Goal: Task Accomplishment & Management: Use online tool/utility

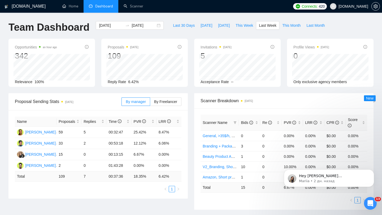
click at [349, 6] on span "[DOMAIN_NAME]" at bounding box center [354, 6] width 30 height 0
click at [342, 6] on span "[DOMAIN_NAME]" at bounding box center [354, 6] width 30 height 0
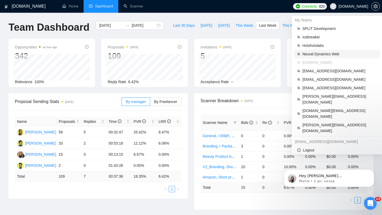
click at [322, 57] on span "Neural Dynamics Web" at bounding box center [339, 54] width 74 height 6
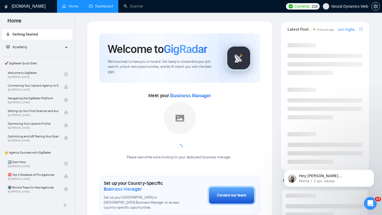
click at [101, 8] on link "Dashboard" at bounding box center [101, 6] width 24 height 5
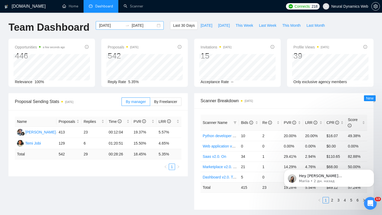
click at [152, 25] on div "[DATE] [DATE]" at bounding box center [130, 25] width 68 height 8
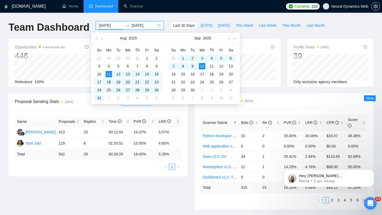
type input "[DATE]"
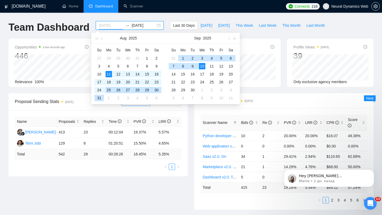
click at [110, 89] on div "25" at bounding box center [109, 90] width 6 height 6
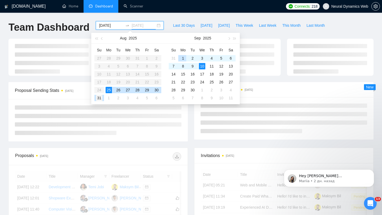
type input "[DATE]"
click at [97, 99] on div "31" at bounding box center [99, 98] width 6 height 6
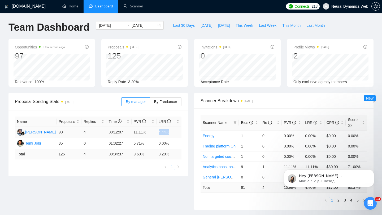
drag, startPoint x: 154, startPoint y: 133, endPoint x: 178, endPoint y: 132, distance: 24.1
click at [178, 132] on tr "[PERSON_NAME] 90 4 00:12:07 11.11% 4.44%" at bounding box center [98, 132] width 167 height 11
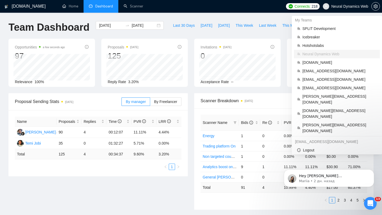
click at [340, 9] on span "Neural Dynamics Web" at bounding box center [346, 6] width 52 height 17
click at [336, 6] on span "Neural Dynamics Web" at bounding box center [349, 6] width 37 height 0
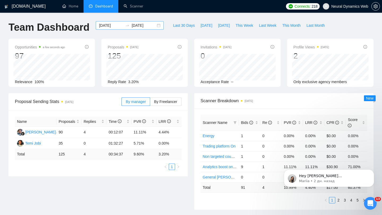
click at [154, 27] on div "[DATE] [DATE]" at bounding box center [130, 25] width 68 height 8
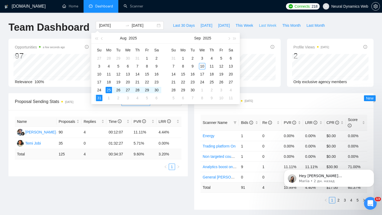
click at [267, 27] on span "Last Week" at bounding box center [268, 26] width 18 height 6
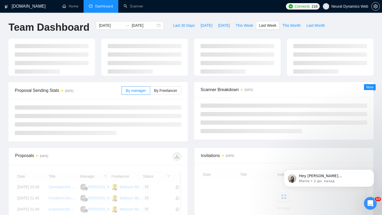
type input "[DATE]"
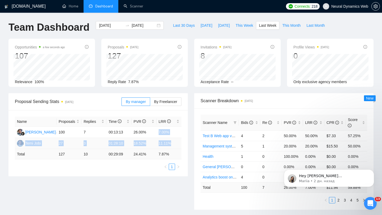
drag, startPoint x: 155, startPoint y: 135, endPoint x: 175, endPoint y: 145, distance: 22.0
click at [175, 145] on tbody "[PERSON_NAME] 100 7 00:13:13 26.00% 7.00% Temi Jobi 27 3 01:28:10 18.52% 11.11%" at bounding box center [98, 138] width 167 height 22
click at [160, 144] on td "11.11%" at bounding box center [169, 143] width 25 height 11
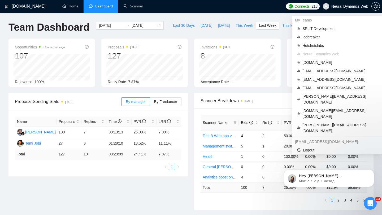
click at [336, 3] on span "Neural Dynamics Web" at bounding box center [346, 6] width 52 height 17
click at [343, 6] on span "Neural Dynamics Web" at bounding box center [349, 6] width 37 height 0
click at [318, 73] on span "[EMAIL_ADDRESS][DOMAIN_NAME]" at bounding box center [339, 71] width 74 height 6
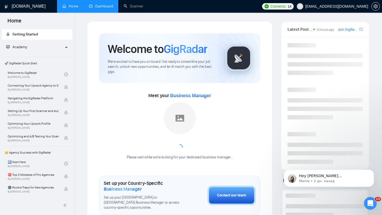
click at [90, 8] on link "Dashboard" at bounding box center [101, 6] width 24 height 5
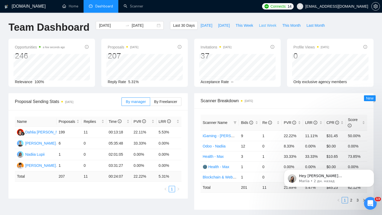
click at [266, 27] on span "Last Week" at bounding box center [268, 26] width 18 height 6
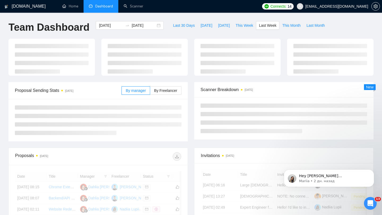
type input "[DATE]"
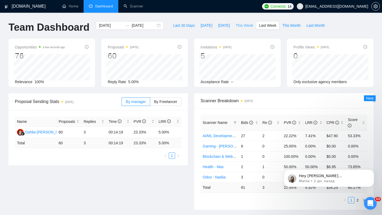
click at [244, 26] on span "This Week" at bounding box center [245, 26] width 18 height 6
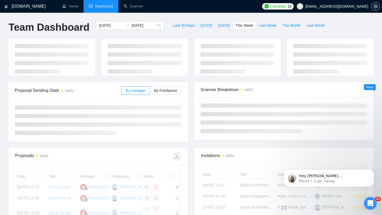
type input "[DATE]"
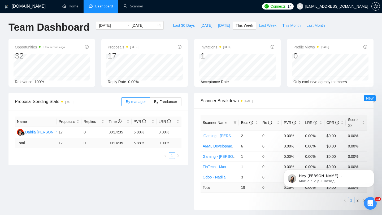
click at [266, 23] on span "Last Week" at bounding box center [268, 26] width 18 height 6
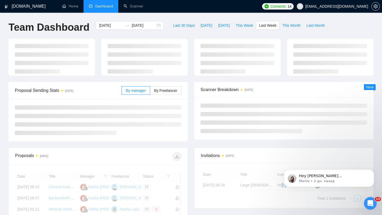
type input "[DATE]"
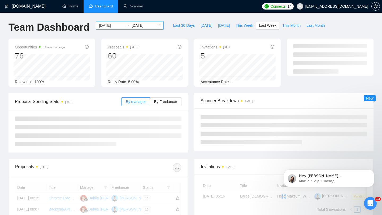
click at [152, 24] on div "[DATE] [DATE]" at bounding box center [130, 25] width 68 height 8
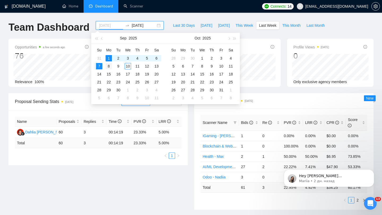
type input "[DATE]"
click at [109, 67] on div "8" at bounding box center [109, 66] width 6 height 6
type input "[DATE]"
click at [101, 74] on div "14" at bounding box center [99, 74] width 6 height 6
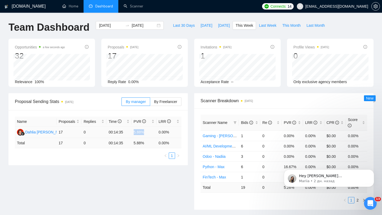
drag, startPoint x: 132, startPoint y: 132, endPoint x: 145, endPoint y: 132, distance: 13.0
click at [145, 132] on td "5.88%" at bounding box center [144, 132] width 25 height 11
click at [168, 102] on span "By Freelancer" at bounding box center [165, 102] width 23 height 4
click at [150, 103] on input "By Freelancer" at bounding box center [150, 103] width 0 height 0
click at [168, 102] on span "By Freelancer" at bounding box center [165, 102] width 23 height 4
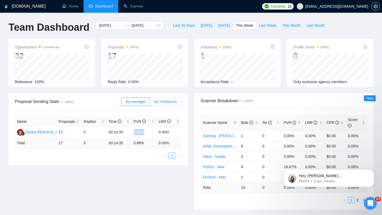
click at [150, 103] on input "By Freelancer" at bounding box center [150, 103] width 0 height 0
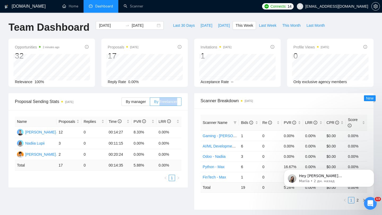
click at [168, 102] on span "By Freelancer" at bounding box center [165, 102] width 23 height 4
click at [150, 103] on input "By Freelancer" at bounding box center [150, 103] width 0 height 0
click at [83, 142] on td "0" at bounding box center [93, 143] width 25 height 11
drag, startPoint x: 107, startPoint y: 155, endPoint x: 171, endPoint y: 154, distance: 64.8
click at [171, 154] on tr "[PERSON_NAME] 2 0 00:20:24 0.00% 0.00%" at bounding box center [98, 154] width 167 height 11
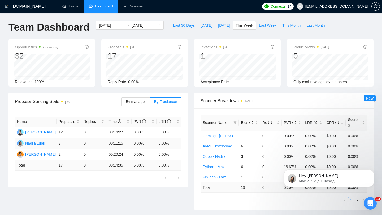
click at [110, 142] on td "00:11:15" at bounding box center [118, 143] width 25 height 11
click at [108, 151] on td "00:20:24" at bounding box center [118, 154] width 25 height 11
drag, startPoint x: 107, startPoint y: 154, endPoint x: 179, endPoint y: 154, distance: 72.2
click at [179, 154] on tr "[PERSON_NAME] 2 0 00:20:24 0.00% 0.00%" at bounding box center [98, 154] width 167 height 11
drag, startPoint x: 103, startPoint y: 145, endPoint x: 181, endPoint y: 140, distance: 77.9
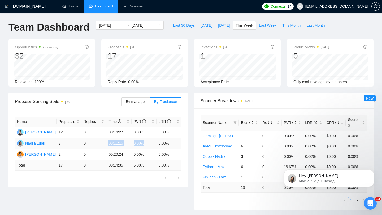
click at [181, 140] on tr "Nadiia Lupii 3 0 00:11:15 0.00% 0.00%" at bounding box center [98, 143] width 167 height 11
click at [156, 25] on div "[DATE] [DATE]" at bounding box center [130, 25] width 68 height 8
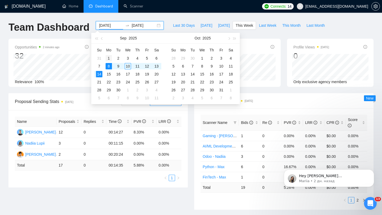
type input "[DATE]"
click at [108, 58] on div "1" at bounding box center [109, 58] width 6 height 6
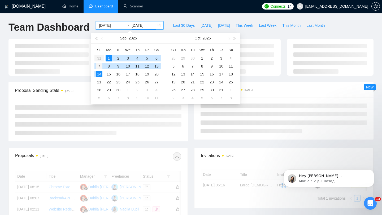
type input "[DATE]"
click at [102, 65] on div "7" at bounding box center [99, 66] width 6 height 6
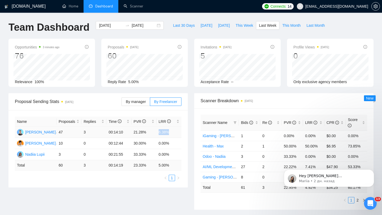
drag, startPoint x: 156, startPoint y: 132, endPoint x: 171, endPoint y: 132, distance: 15.1
click at [171, 132] on tr "[PERSON_NAME] 47 3 00:14:10 21.28% 6.38%" at bounding box center [98, 132] width 167 height 11
click at [160, 132] on td "6.38%" at bounding box center [169, 132] width 25 height 11
click at [43, 131] on div "[PERSON_NAME]" at bounding box center [40, 132] width 31 height 6
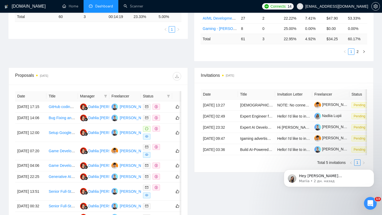
scroll to position [267, 0]
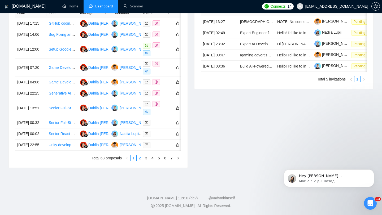
click at [142, 161] on li "2" at bounding box center [140, 158] width 6 height 6
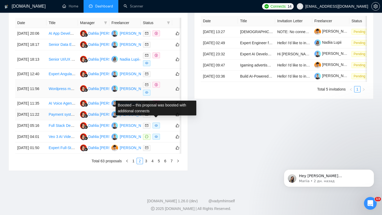
scroll to position [228, 0]
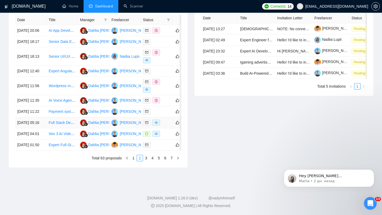
click at [168, 126] on div at bounding box center [156, 123] width 27 height 6
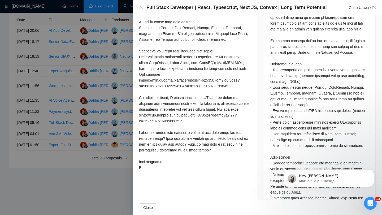
scroll to position [371, 0]
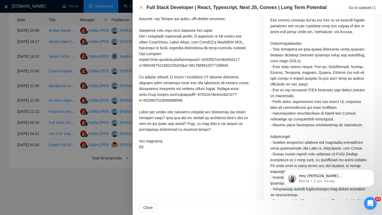
click at [94, 94] on div at bounding box center [191, 107] width 382 height 215
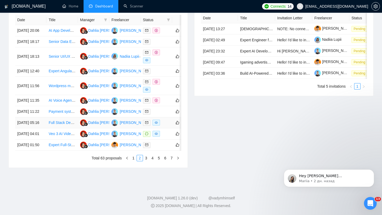
click at [163, 126] on div at bounding box center [156, 123] width 27 height 6
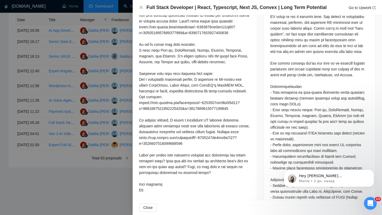
scroll to position [336, 0]
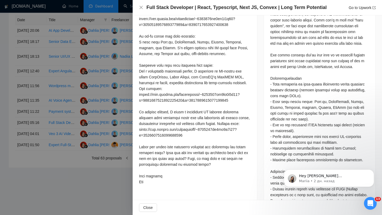
click at [119, 84] on div at bounding box center [191, 107] width 382 height 215
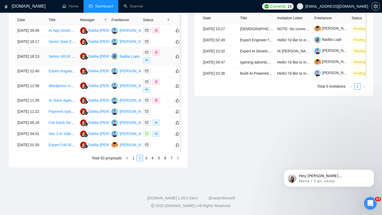
click at [165, 63] on div at bounding box center [156, 57] width 27 height 14
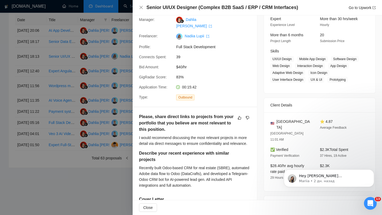
scroll to position [0, 0]
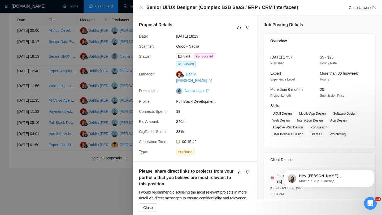
click at [118, 80] on div at bounding box center [191, 107] width 382 height 215
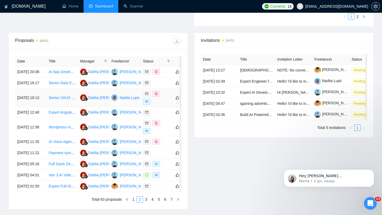
scroll to position [175, 0]
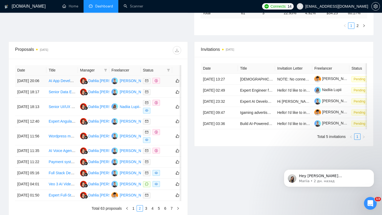
click at [162, 87] on td at bounding box center [156, 81] width 31 height 11
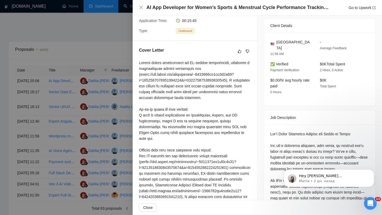
scroll to position [108, 0]
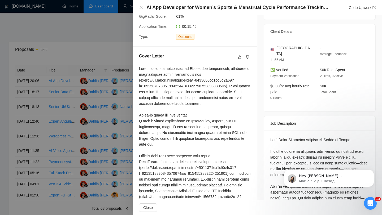
click at [111, 96] on div at bounding box center [191, 107] width 382 height 215
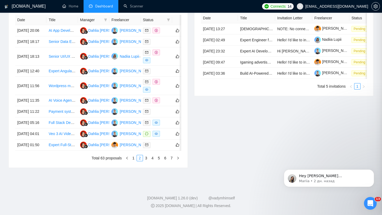
scroll to position [265, 0]
click at [134, 161] on link "1" at bounding box center [134, 158] width 6 height 6
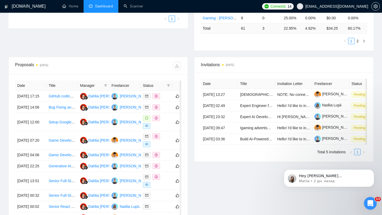
scroll to position [172, 0]
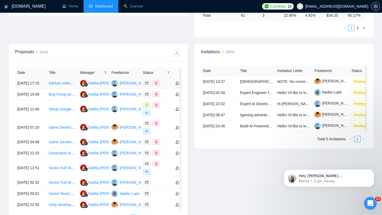
click at [166, 86] on div at bounding box center [156, 83] width 27 height 6
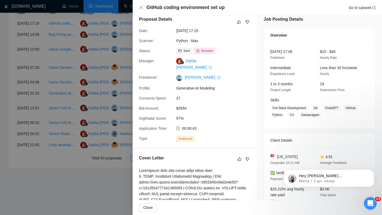
scroll to position [0, 0]
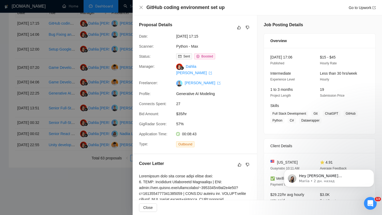
click at [179, 7] on h4 "GitHub coding environment set up" at bounding box center [185, 7] width 78 height 7
copy h4 "GitHub coding environment set up"
click at [123, 99] on div at bounding box center [191, 107] width 382 height 215
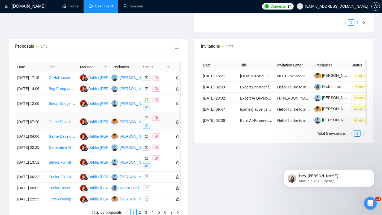
scroll to position [175, 0]
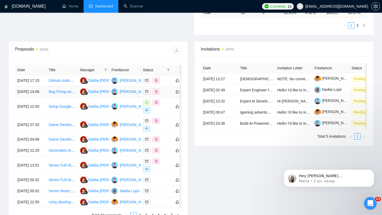
click at [164, 95] on div at bounding box center [156, 92] width 27 height 6
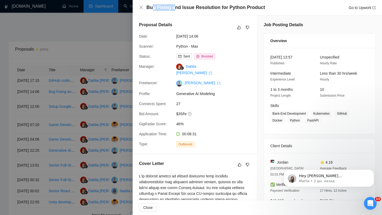
drag, startPoint x: 152, startPoint y: 7, endPoint x: 173, endPoint y: 6, distance: 21.0
click at [173, 6] on h4 "Bug Fixing and Issue Resolution for Python Product" at bounding box center [205, 7] width 119 height 7
click at [169, 7] on h4 "Bug Fixing and Issue Resolution for Python Product" at bounding box center [205, 7] width 119 height 7
drag, startPoint x: 169, startPoint y: 7, endPoint x: 139, endPoint y: 9, distance: 30.6
click at [139, 9] on div "Bug Fixing and Issue Resolution for Python Product Go to Upwork" at bounding box center [257, 7] width 249 height 15
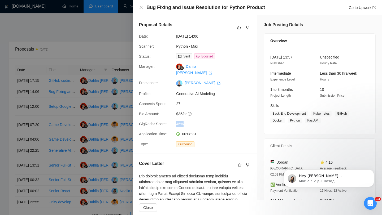
drag, startPoint x: 184, startPoint y: 118, endPoint x: 171, endPoint y: 119, distance: 13.5
click at [171, 121] on div "GigRadar Score: 46%" at bounding box center [193, 124] width 112 height 6
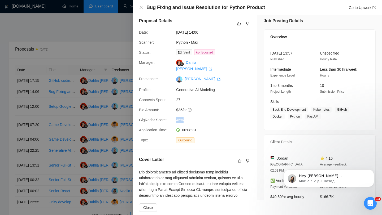
scroll to position [0, 0]
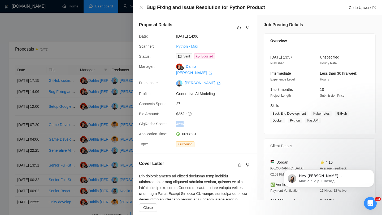
click at [193, 47] on link "Python - Max" at bounding box center [187, 46] width 22 height 4
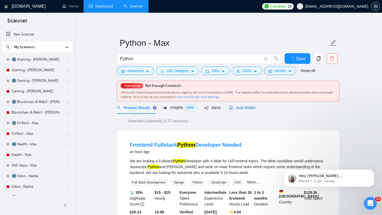
click at [246, 109] on span "Auto Bidder" at bounding box center [242, 108] width 26 height 4
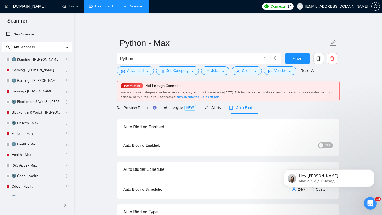
checkbox input "true"
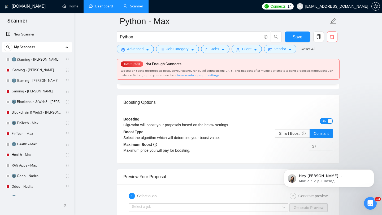
scroll to position [967, 0]
click at [287, 133] on span "Smart Boost" at bounding box center [292, 133] width 27 height 4
click at [275, 135] on input "Smart Boost" at bounding box center [275, 135] width 0 height 0
click at [287, 133] on span "Smart Boost" at bounding box center [292, 133] width 27 height 4
click at [275, 135] on input "Smart Boost" at bounding box center [275, 135] width 0 height 0
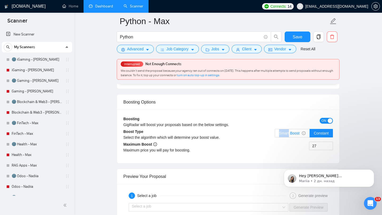
click at [287, 133] on span "Smart Boost" at bounding box center [292, 133] width 27 height 4
click at [275, 135] on input "Smart Boost" at bounding box center [275, 135] width 0 height 0
click at [324, 146] on input "27" at bounding box center [320, 146] width 23 height 8
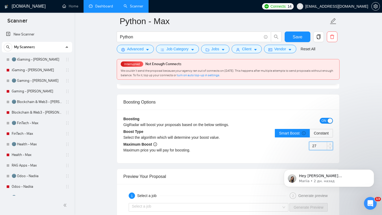
click at [324, 146] on input "27" at bounding box center [320, 146] width 23 height 8
type input "2"
type input "35"
click at [289, 109] on div "Boosting Options" at bounding box center [228, 102] width 210 height 15
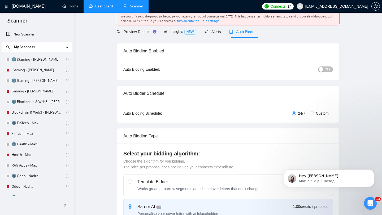
scroll to position [0, 0]
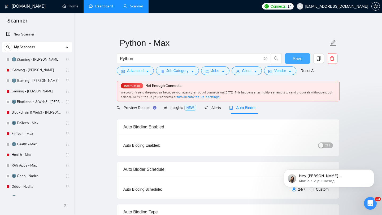
click at [299, 58] on span "Save" at bounding box center [298, 58] width 10 height 7
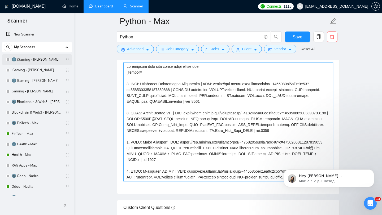
drag, startPoint x: 103, startPoint y: 64, endPoint x: 47, endPoint y: 54, distance: 57.2
click at [47, 54] on section "Scanner New Scanner My Scanners 🌚 iGaming - [PERSON_NAME] iGaming - [PERSON_NAM…" at bounding box center [191, 212] width 382 height 1691
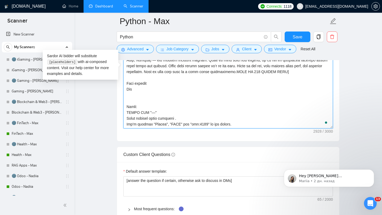
click at [205, 113] on textarea "Cover letter template:" at bounding box center [228, 68] width 210 height 119
click at [127, 109] on textarea "Cover letter template:" at bounding box center [228, 68] width 210 height 119
click at [258, 125] on textarea "Cover letter template:" at bounding box center [228, 68] width 210 height 119
type textarea "[Loremi= 9. DOLO: Sitametcon Adipiscinge Seddoeiusm | TEM: incid://utl.etdolo.m…"
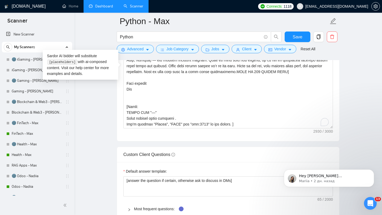
click at [245, 135] on div "Cover letter template:" at bounding box center [228, 68] width 222 height 146
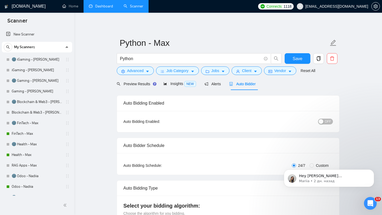
click at [327, 120] on span "OFF" at bounding box center [328, 122] width 6 height 6
click at [292, 58] on button "Save" at bounding box center [298, 58] width 26 height 11
checkbox input "true"
click at [378, 5] on span "setting" at bounding box center [376, 6] width 8 height 4
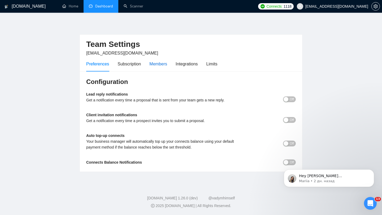
click at [155, 64] on div "Members" at bounding box center [158, 64] width 18 height 7
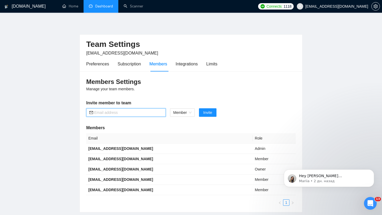
click at [137, 113] on input "text" at bounding box center [128, 113] width 68 height 6
click at [145, 87] on div "Members Settings Manage your team members. Invite member to team Member Invite …" at bounding box center [191, 141] width 222 height 141
click at [73, 4] on link "Home" at bounding box center [70, 6] width 16 height 5
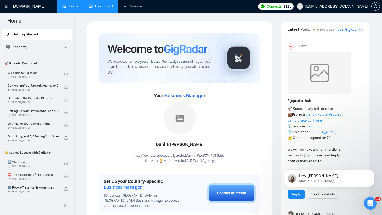
click at [65, 46] on div "Academy" at bounding box center [37, 47] width 71 height 11
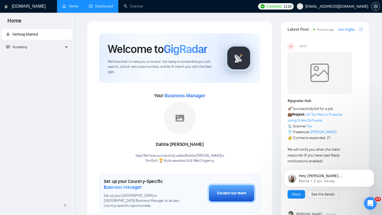
click at [64, 47] on div "Academy" at bounding box center [37, 47] width 71 height 11
